Goal: Information Seeking & Learning: Understand process/instructions

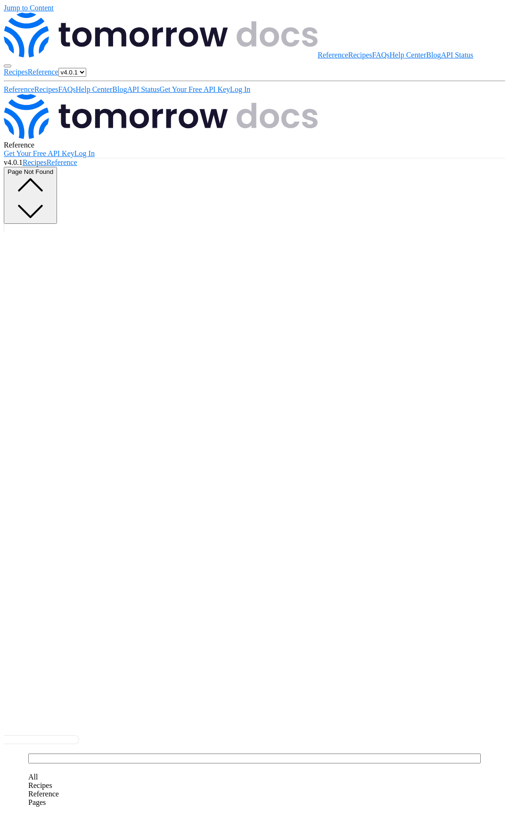
click at [47, 158] on span "Recipes" at bounding box center [35, 162] width 24 height 8
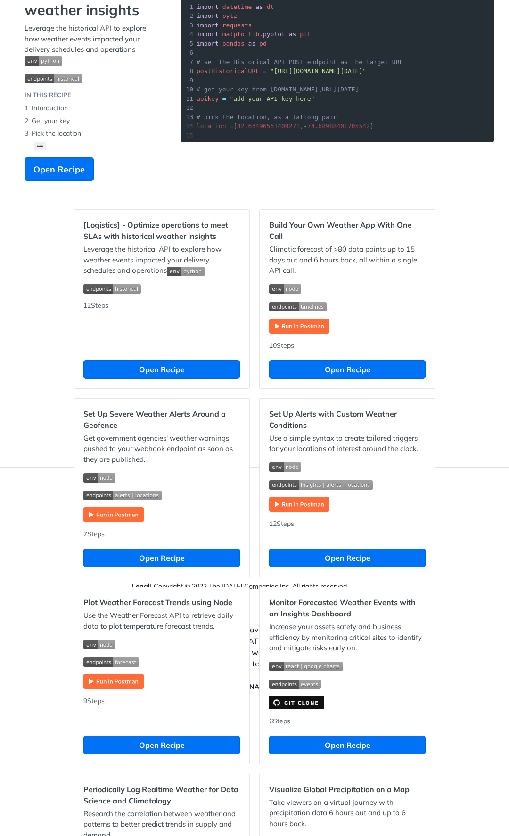
scroll to position [223, 0]
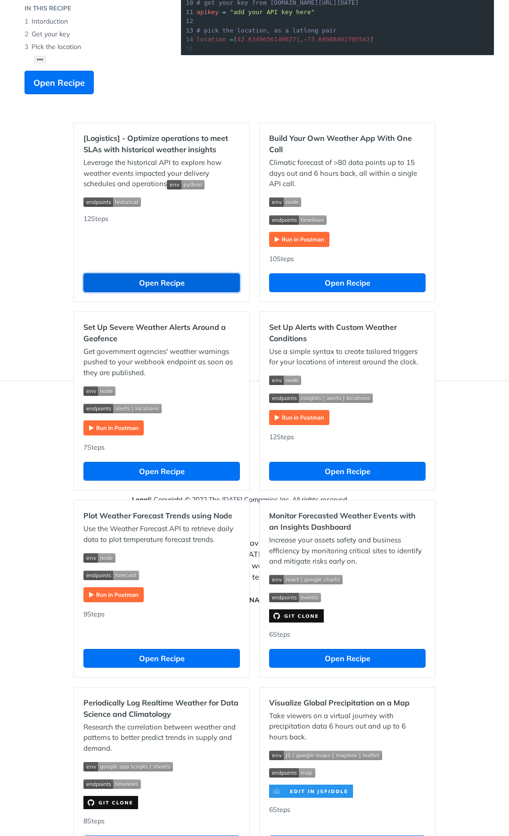
click at [155, 292] on button "Open Recipe" at bounding box center [161, 282] width 156 height 19
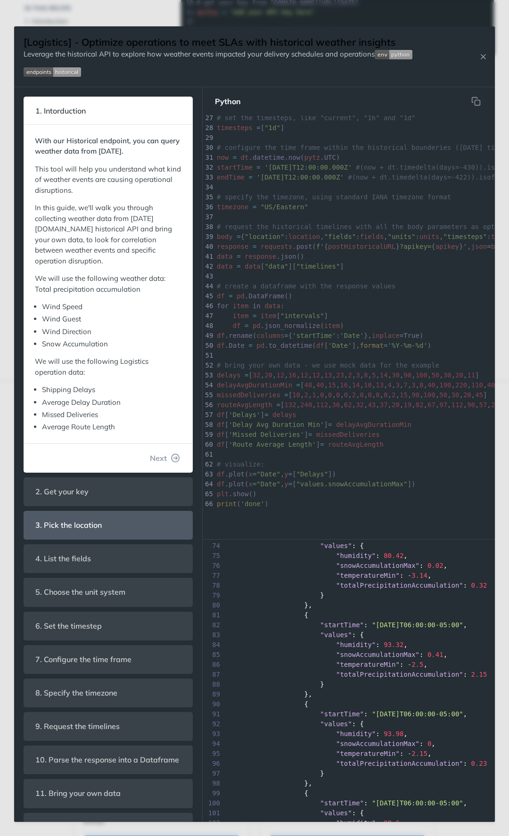
scroll to position [38, 0]
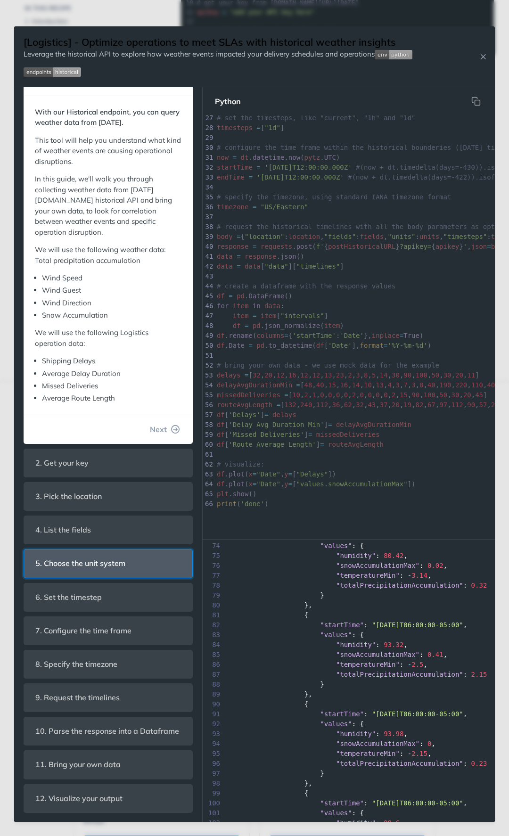
click at [80, 566] on header "5. Choose the unit system" at bounding box center [108, 564] width 168 height 28
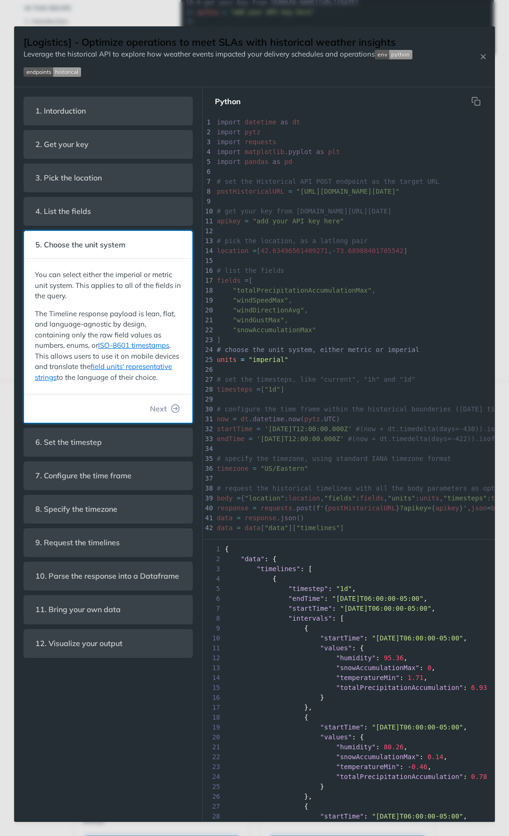
scroll to position [21, 0]
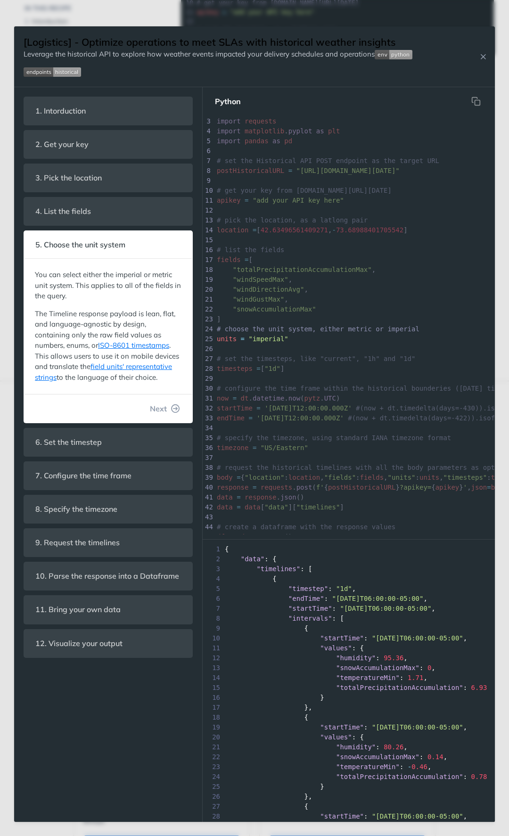
click at [83, 671] on form "1. Intorduction With our Historical endpoint, you can query weather data from J…" at bounding box center [108, 454] width 189 height 735
click at [95, 602] on span "11. Bring your own data" at bounding box center [78, 609] width 98 height 18
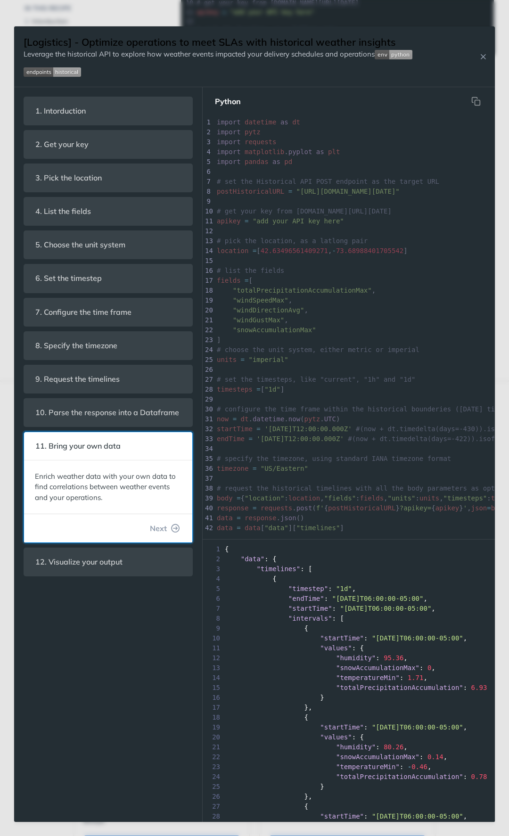
scroll to position [269, 0]
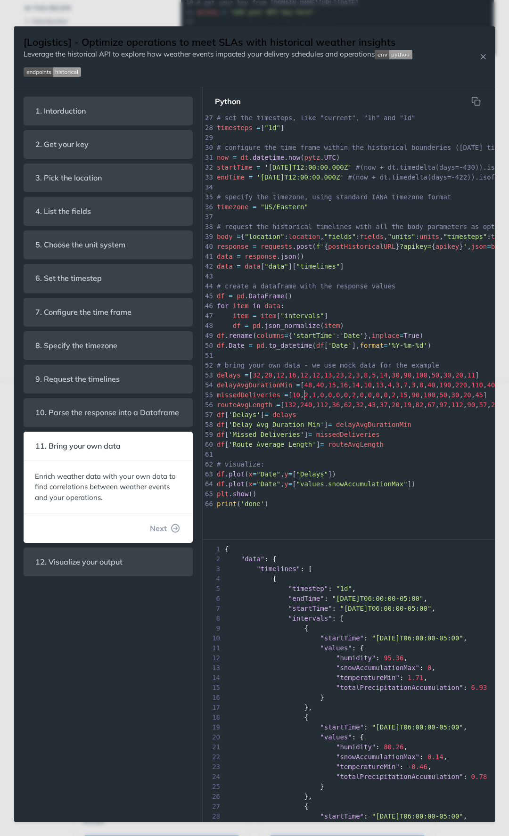
click at [304, 391] on span "," at bounding box center [302, 395] width 4 height 8
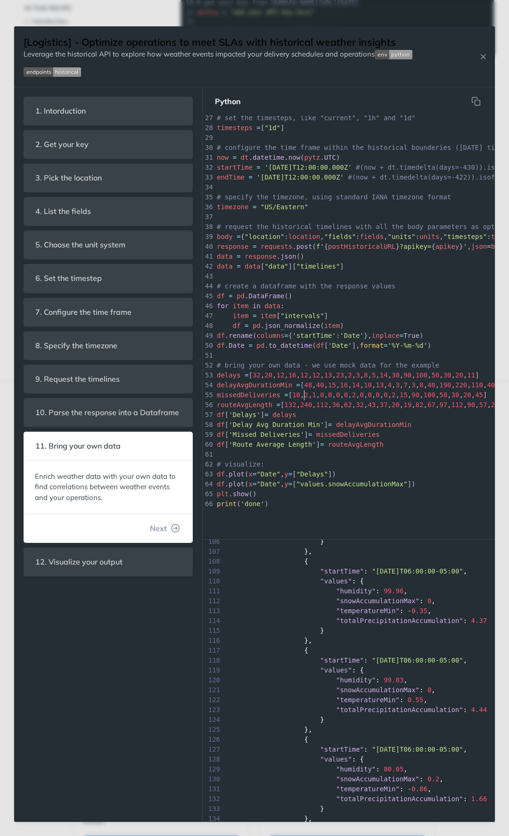
scroll to position [1640, 0]
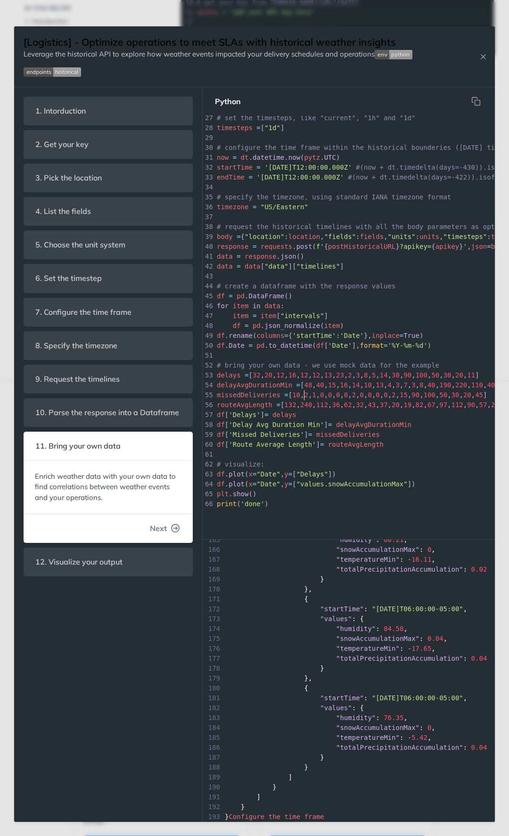
click at [172, 524] on icon "button" at bounding box center [176, 528] width 8 height 8
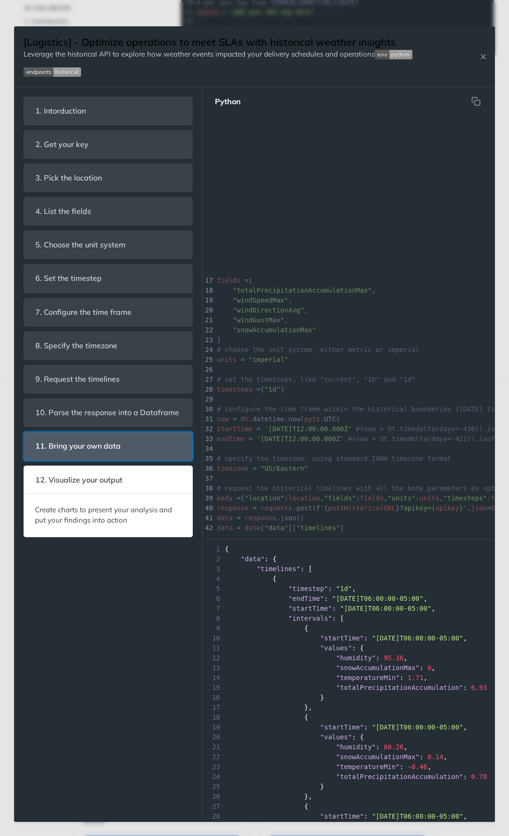
scroll to position [269, 0]
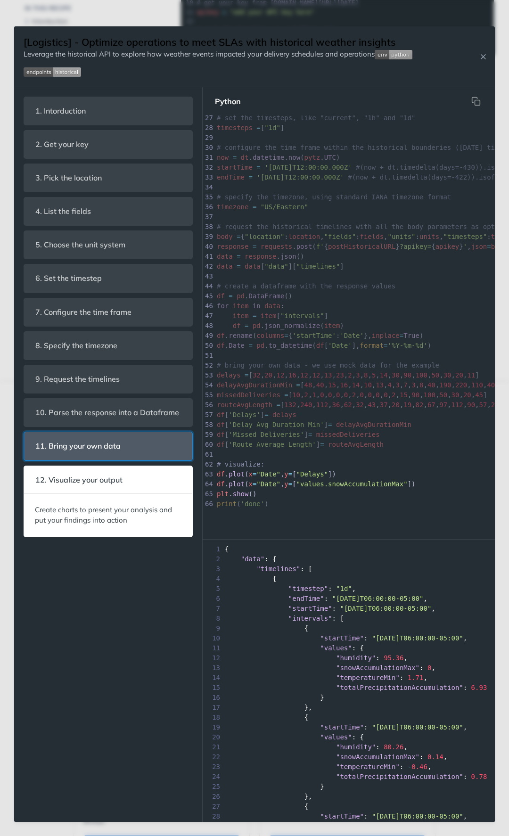
click at [132, 444] on header "11. Bring your own data" at bounding box center [108, 446] width 168 height 28
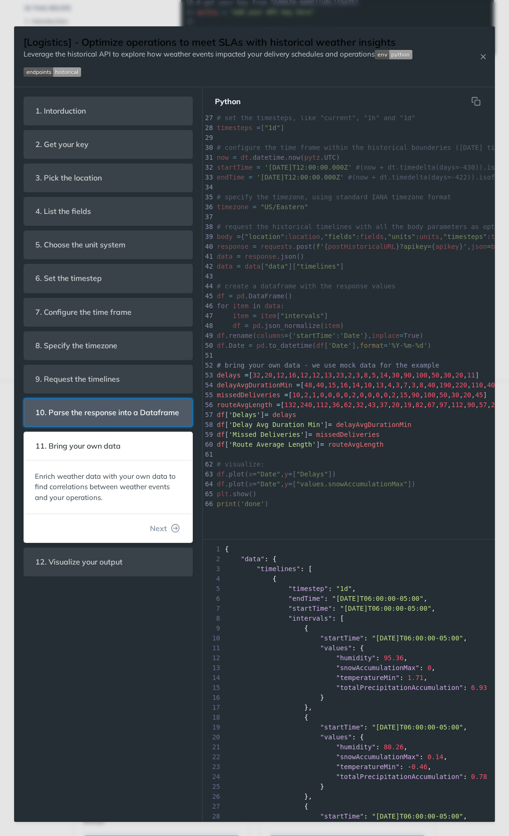
click at [132, 418] on span "10. Parse the response into a Dataframe" at bounding box center [107, 412] width 157 height 18
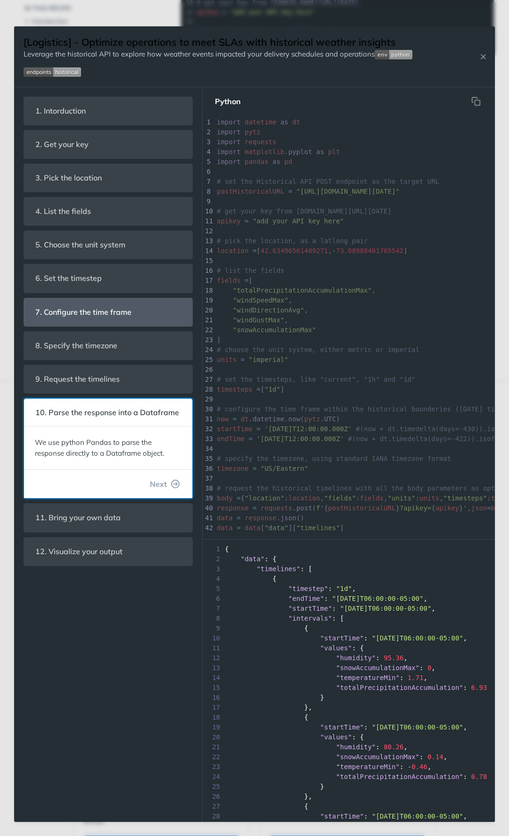
scroll to position [244, 0]
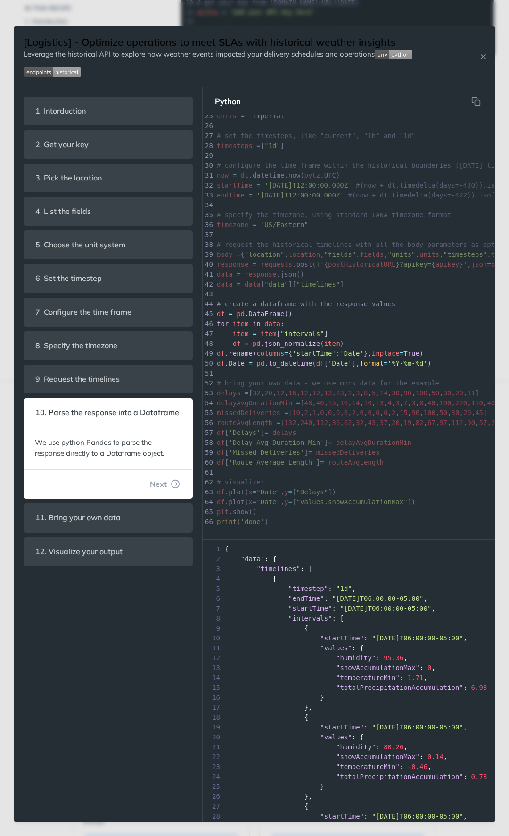
click at [37, 73] on img "Expand image" at bounding box center [52, 71] width 57 height 9
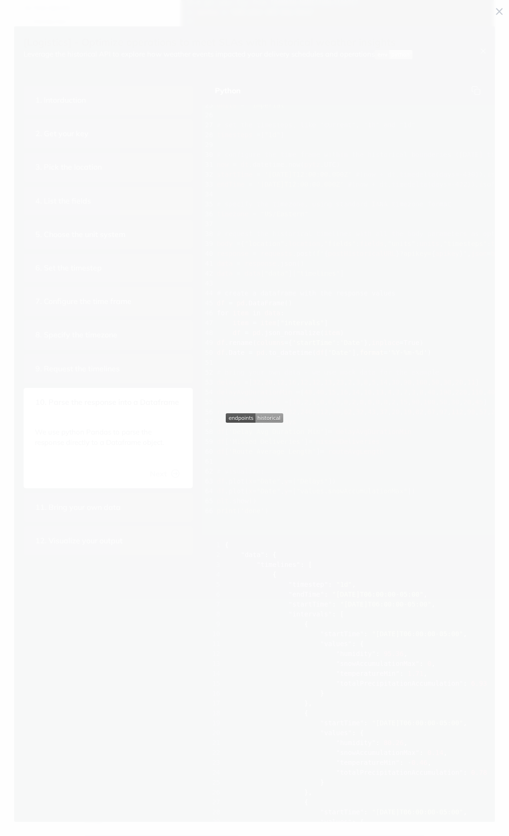
click at [165, 64] on span "Collapse image" at bounding box center [254, 418] width 509 height 836
